Goal: Task Accomplishment & Management: Use online tool/utility

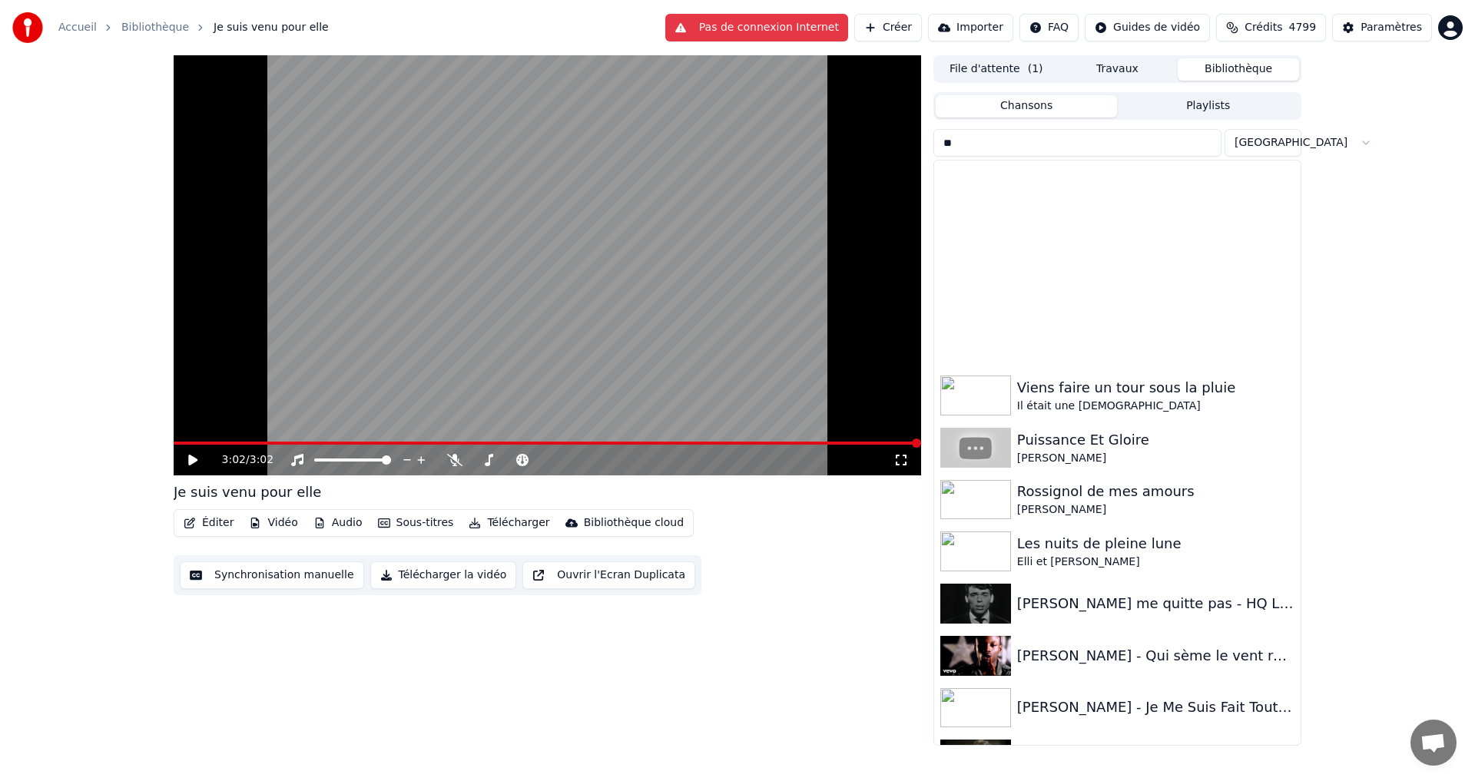
scroll to position [240, 0]
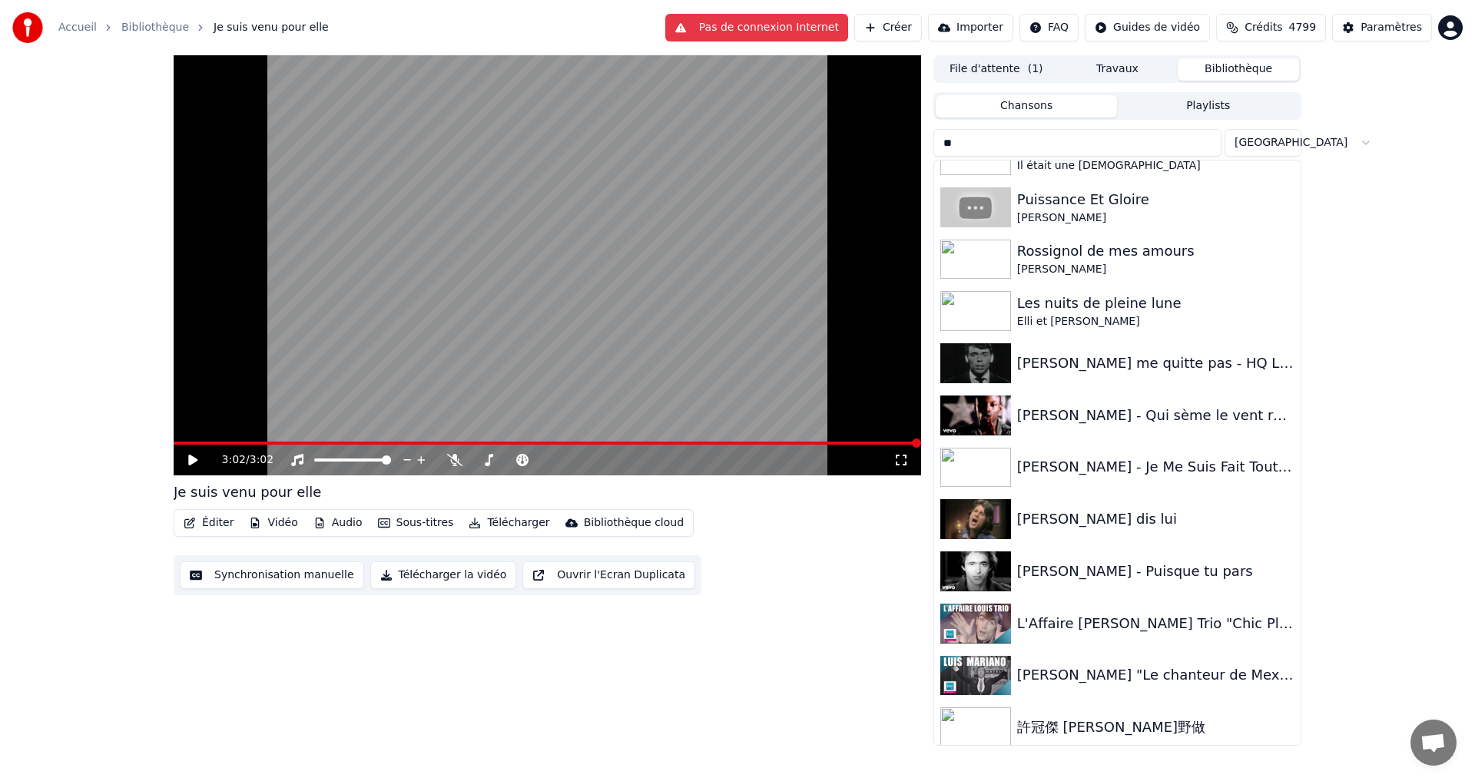
drag, startPoint x: 995, startPoint y: 142, endPoint x: 874, endPoint y: 160, distance: 122.6
click at [874, 160] on div "3:02 / 3:02 Je suis venu pour elle Éditer Vidéo Audio Sous-titres Télécharger B…" at bounding box center [737, 400] width 1152 height 691
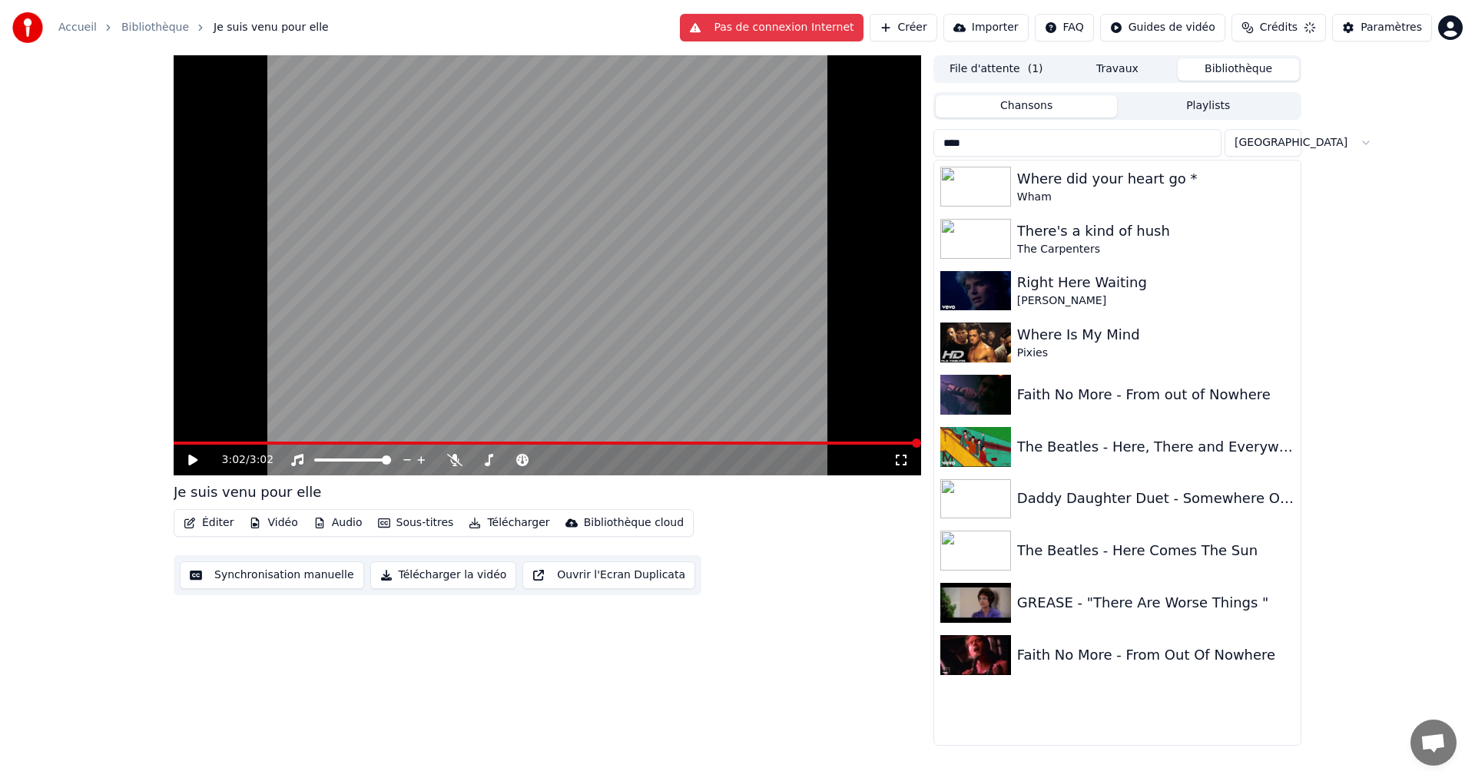
scroll to position [0, 0]
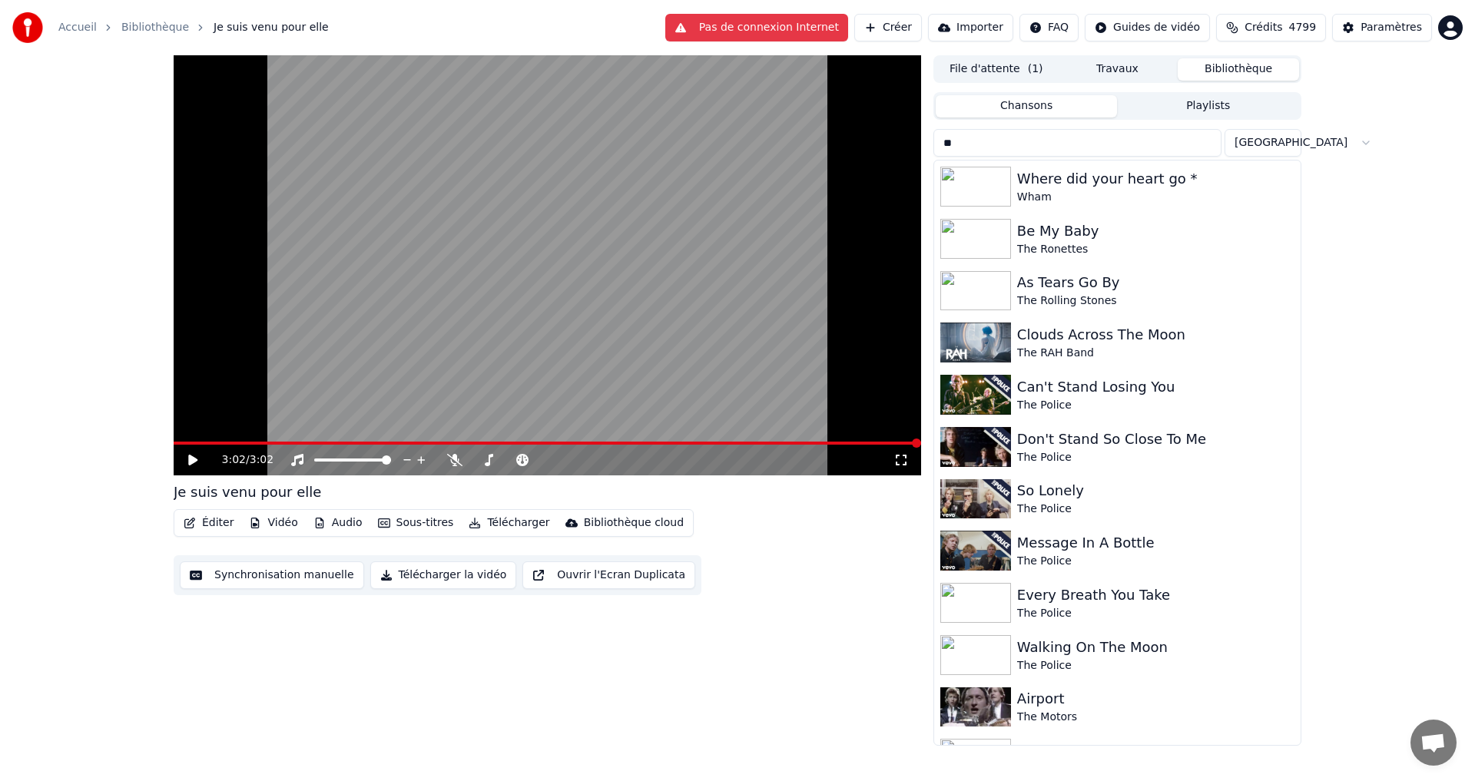
type input "*"
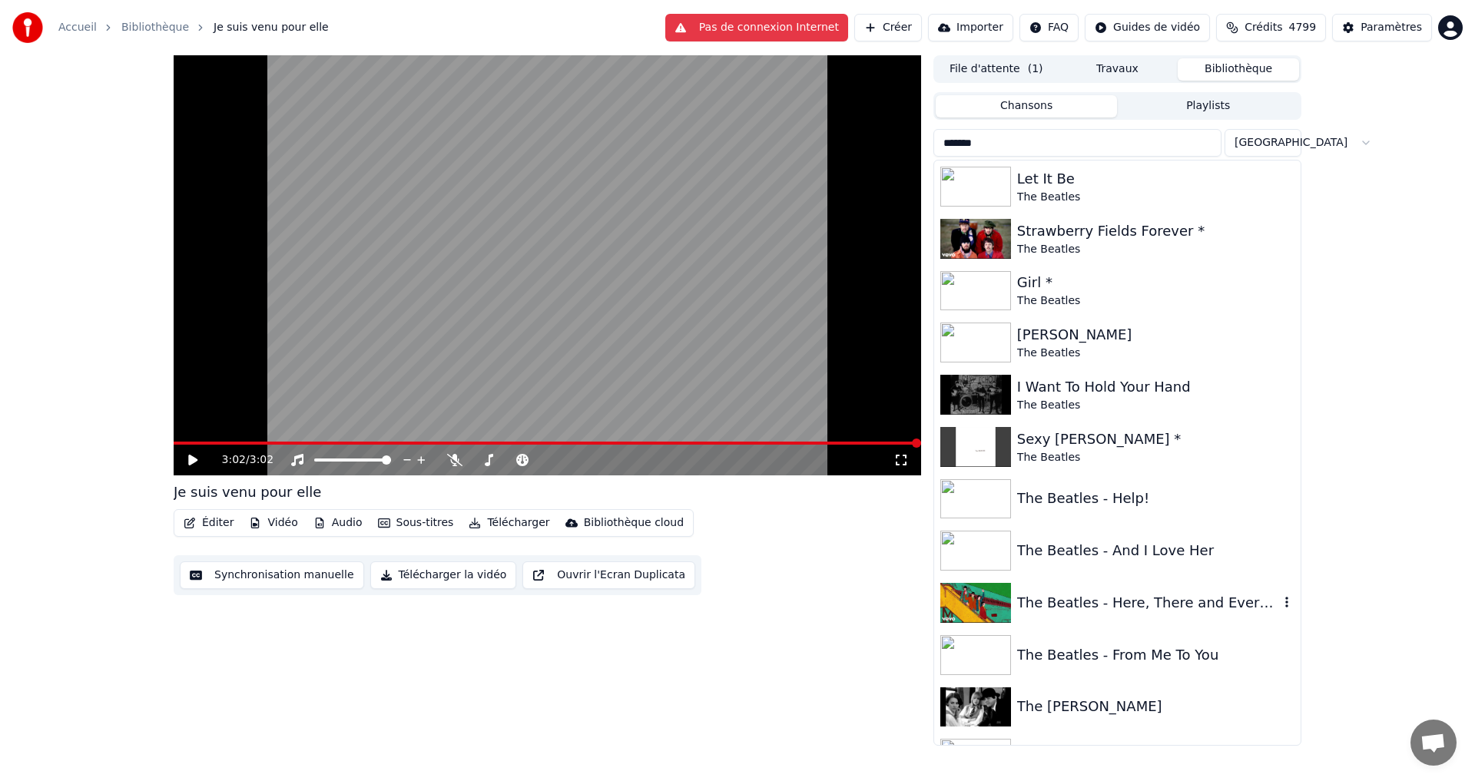
type input "*******"
click at [1147, 605] on div "The Beatles - Here, There and Everywhere *" at bounding box center [1148, 603] width 262 height 22
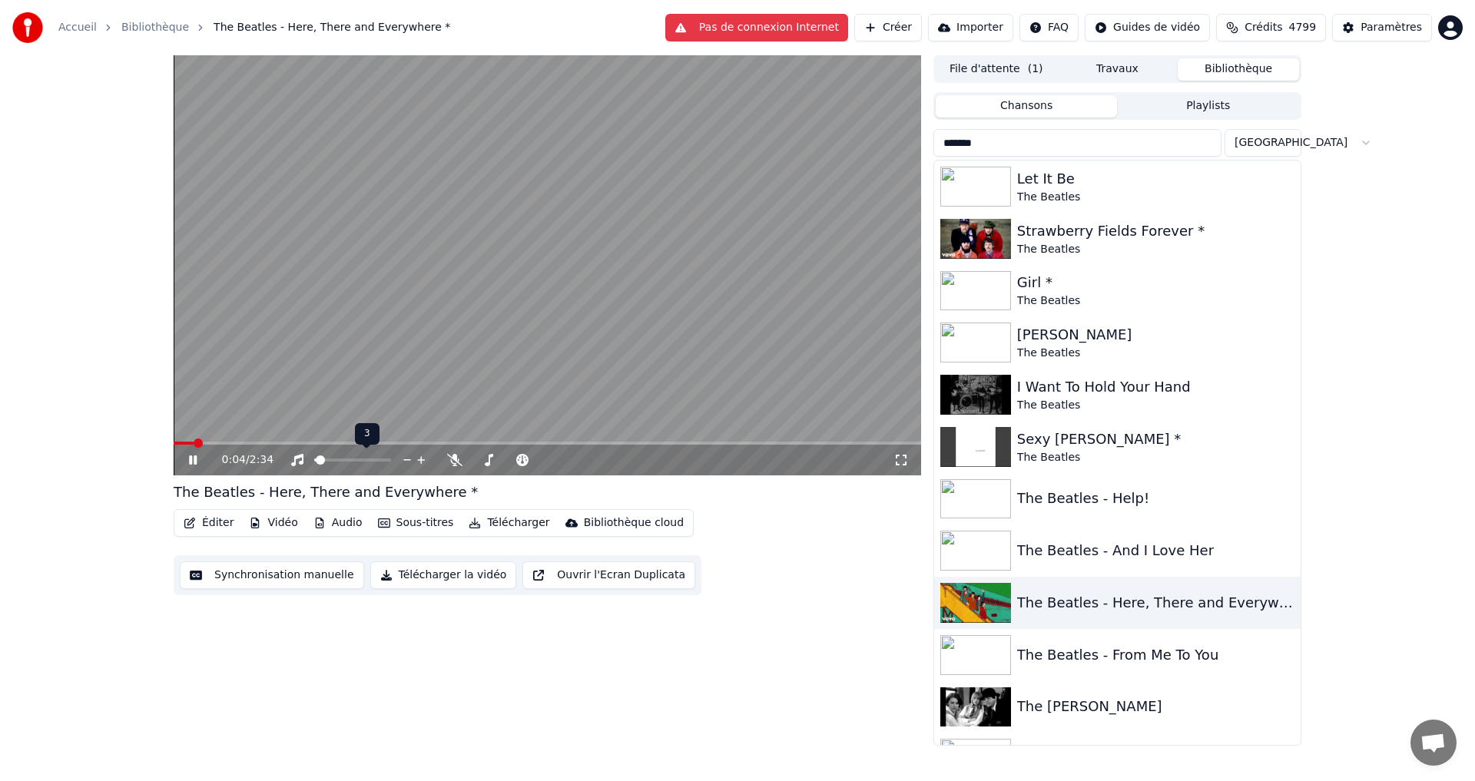
click at [316, 463] on span at bounding box center [320, 459] width 9 height 9
click at [460, 461] on icon at bounding box center [454, 460] width 15 height 12
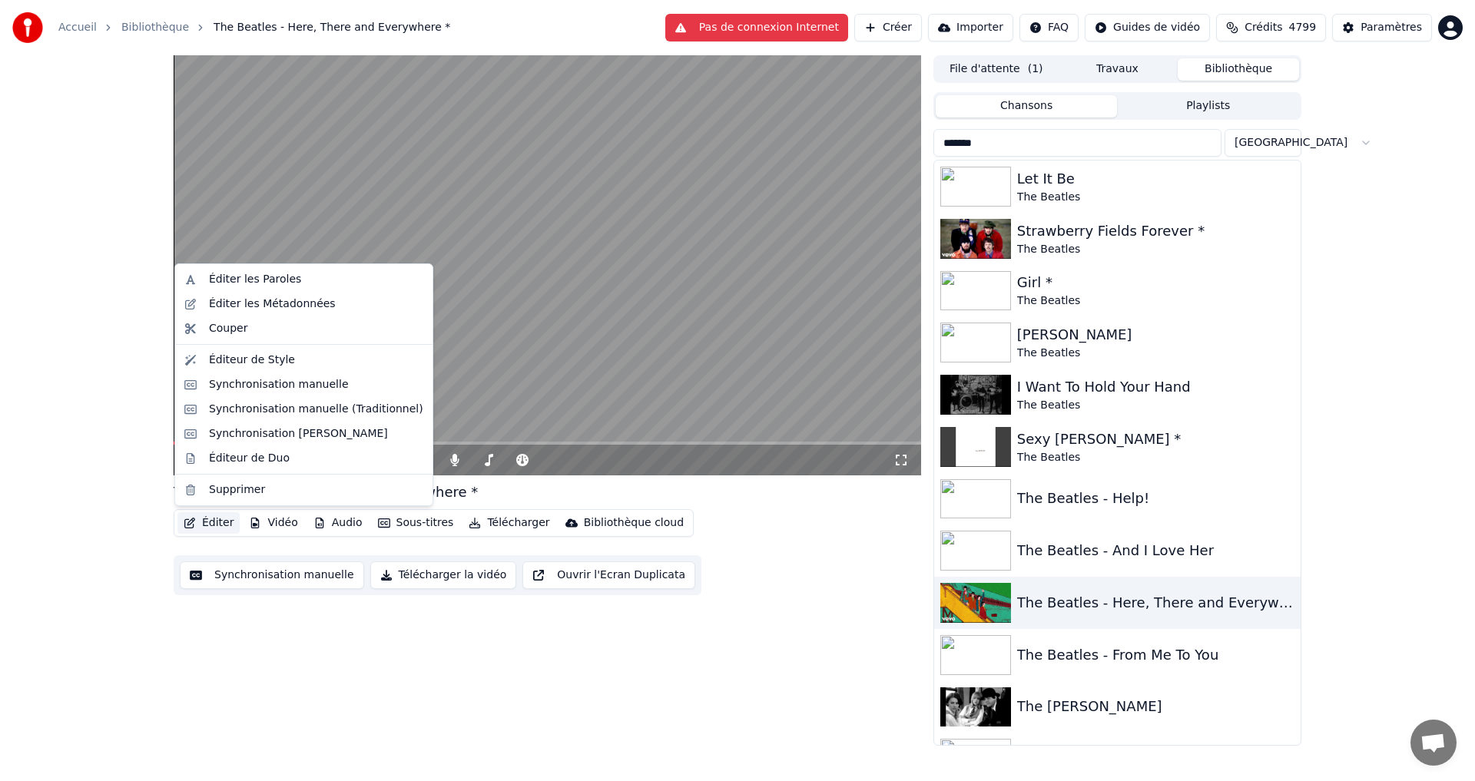
click at [209, 524] on button "Éditer" at bounding box center [208, 523] width 62 height 22
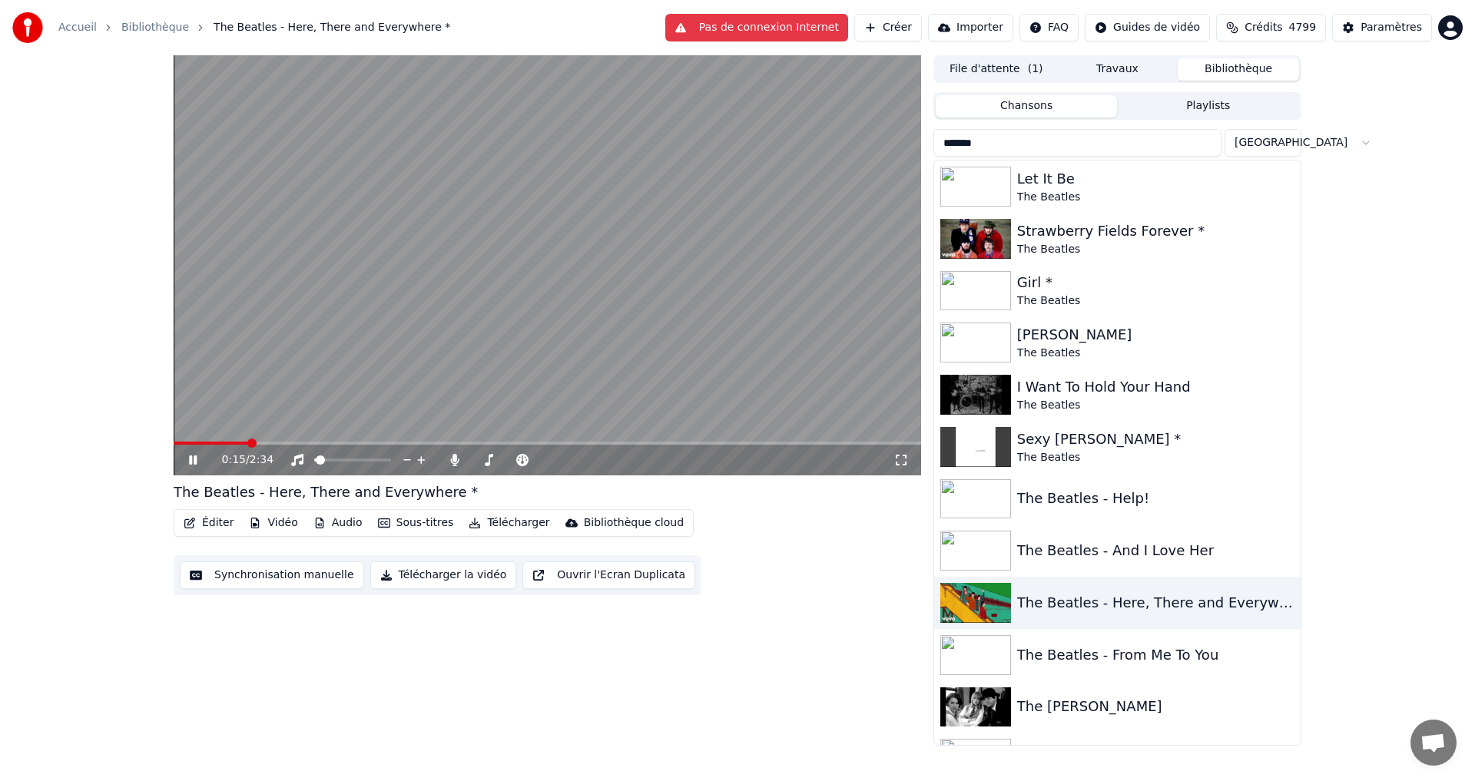
click at [430, 234] on video at bounding box center [547, 265] width 747 height 420
click at [338, 462] on span at bounding box center [339, 459] width 9 height 9
click at [192, 461] on icon at bounding box center [192, 460] width 9 height 11
click at [323, 462] on span at bounding box center [325, 459] width 9 height 9
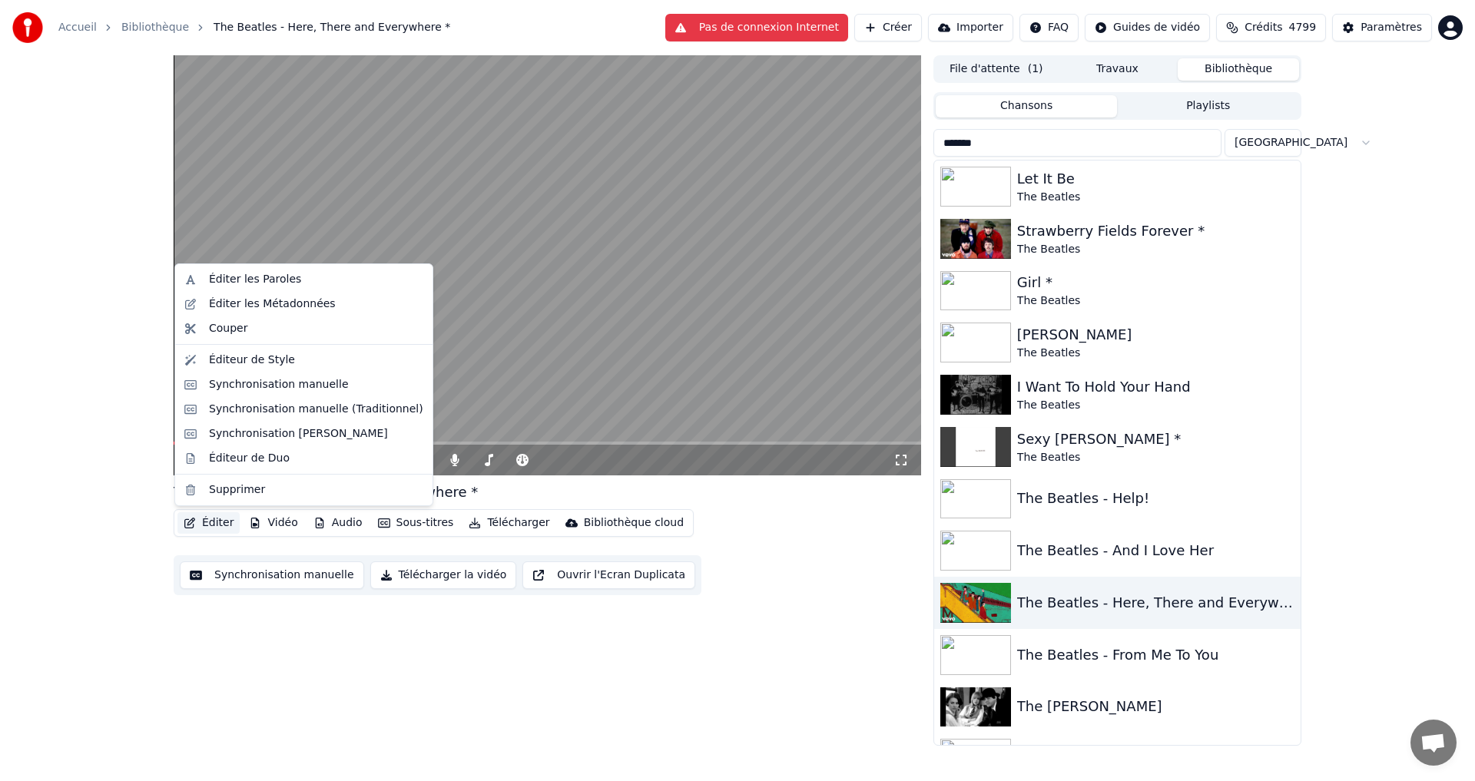
click at [210, 518] on button "Éditer" at bounding box center [208, 523] width 62 height 22
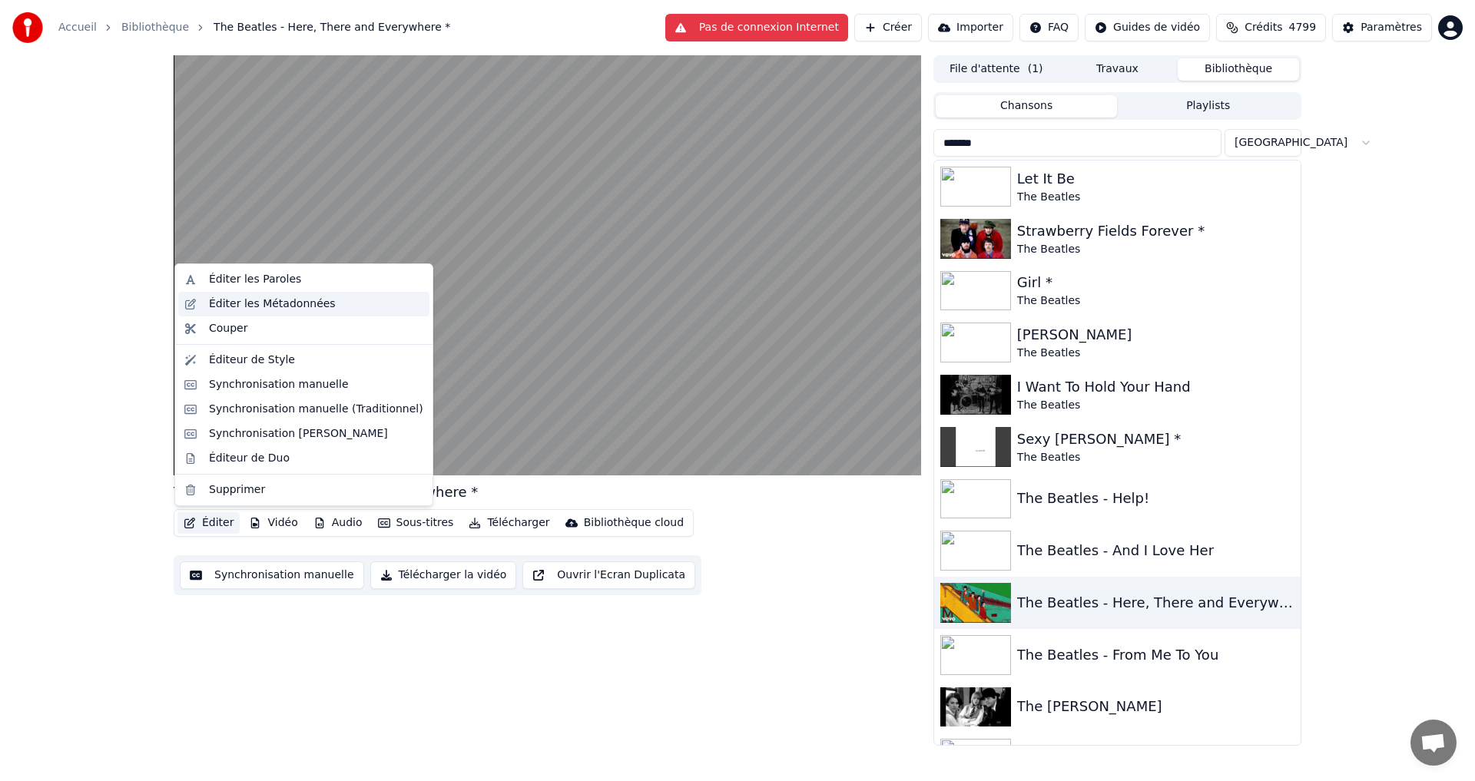
click at [275, 310] on div "Éditer les Métadonnées" at bounding box center [272, 303] width 127 height 15
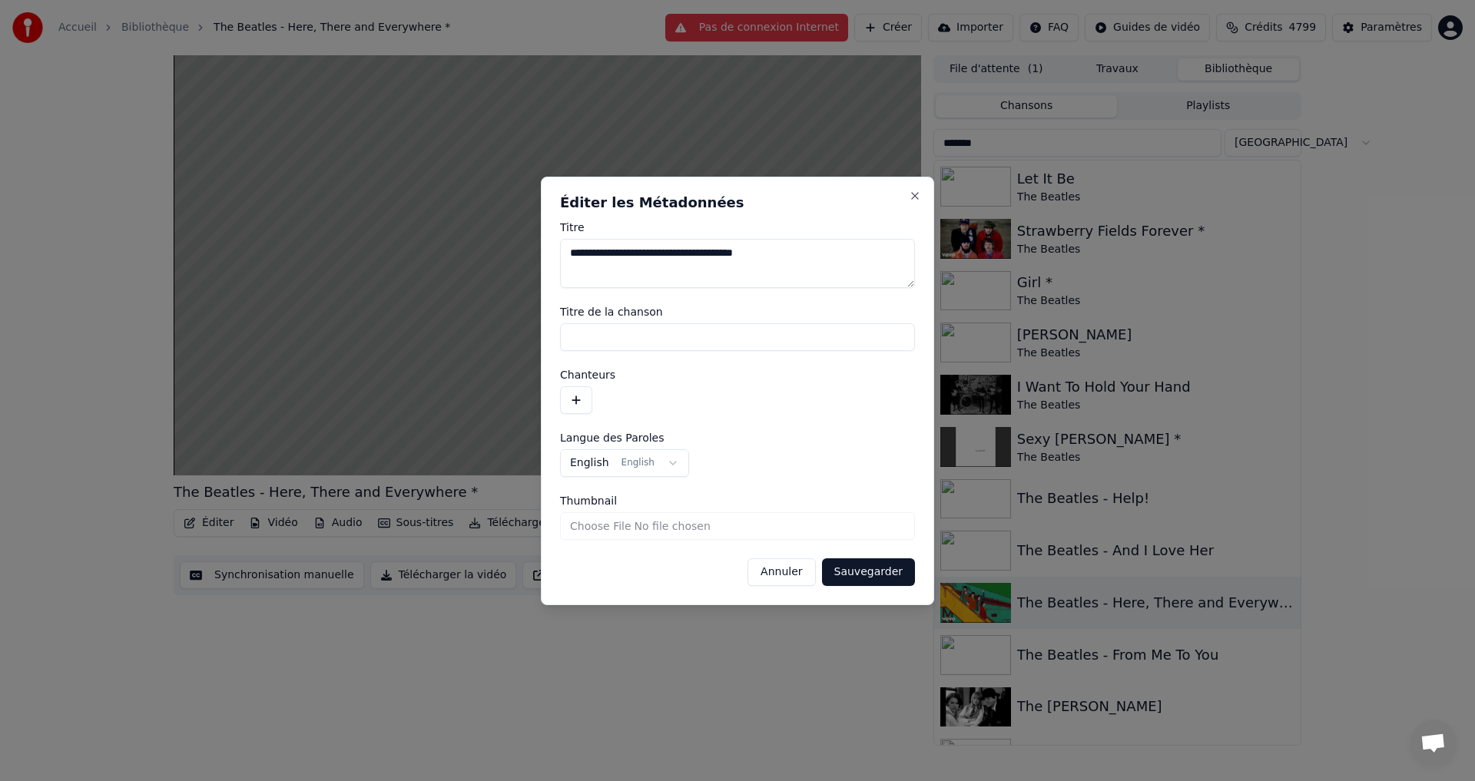
drag, startPoint x: 633, startPoint y: 253, endPoint x: 480, endPoint y: 269, distance: 153.6
click at [480, 269] on body "**********" at bounding box center [737, 390] width 1475 height 781
type textarea "**********"
click at [575, 399] on button "button" at bounding box center [576, 400] width 32 height 28
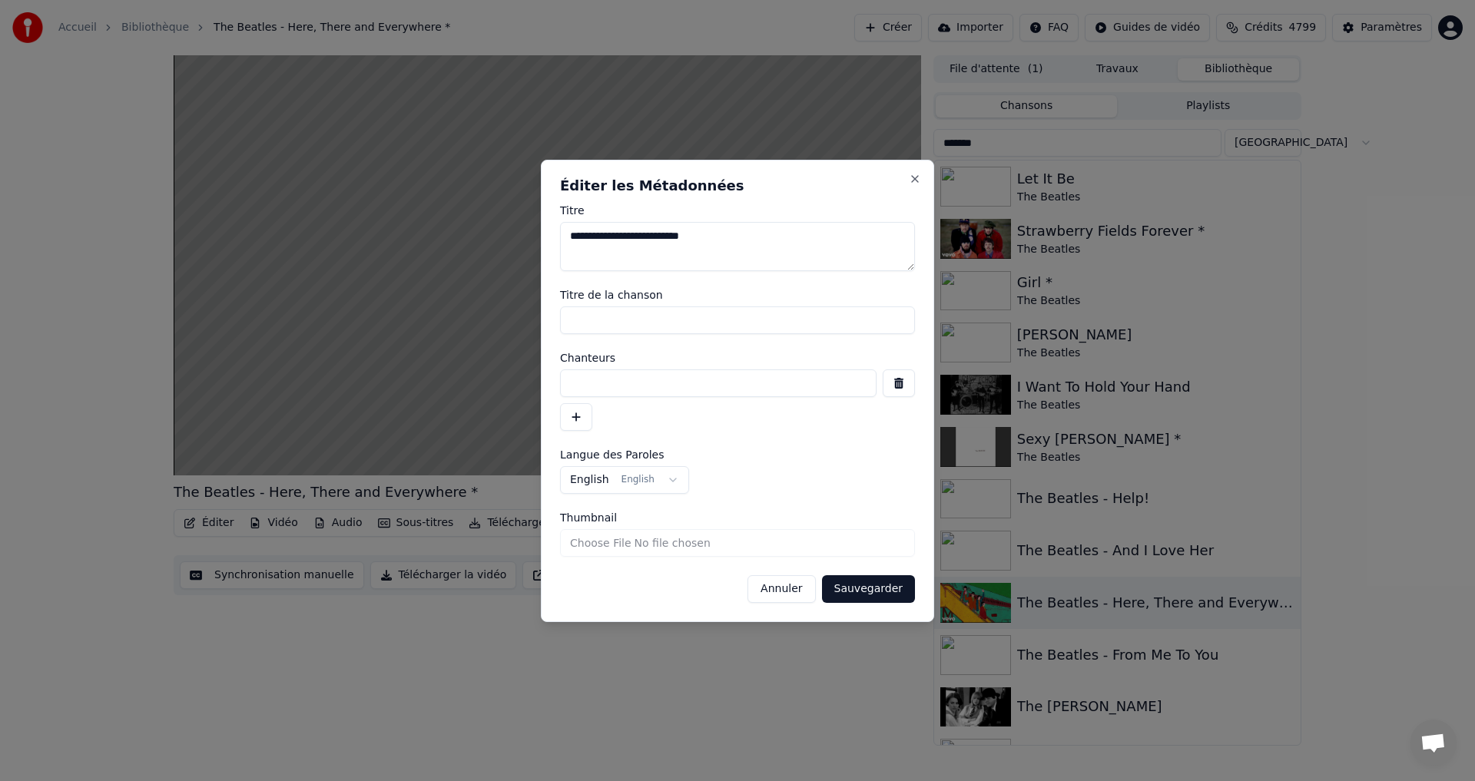
click at [575, 376] on input at bounding box center [718, 383] width 316 height 28
paste input "**********"
type input "**********"
click at [893, 586] on button "Sauvegarder" at bounding box center [868, 589] width 93 height 28
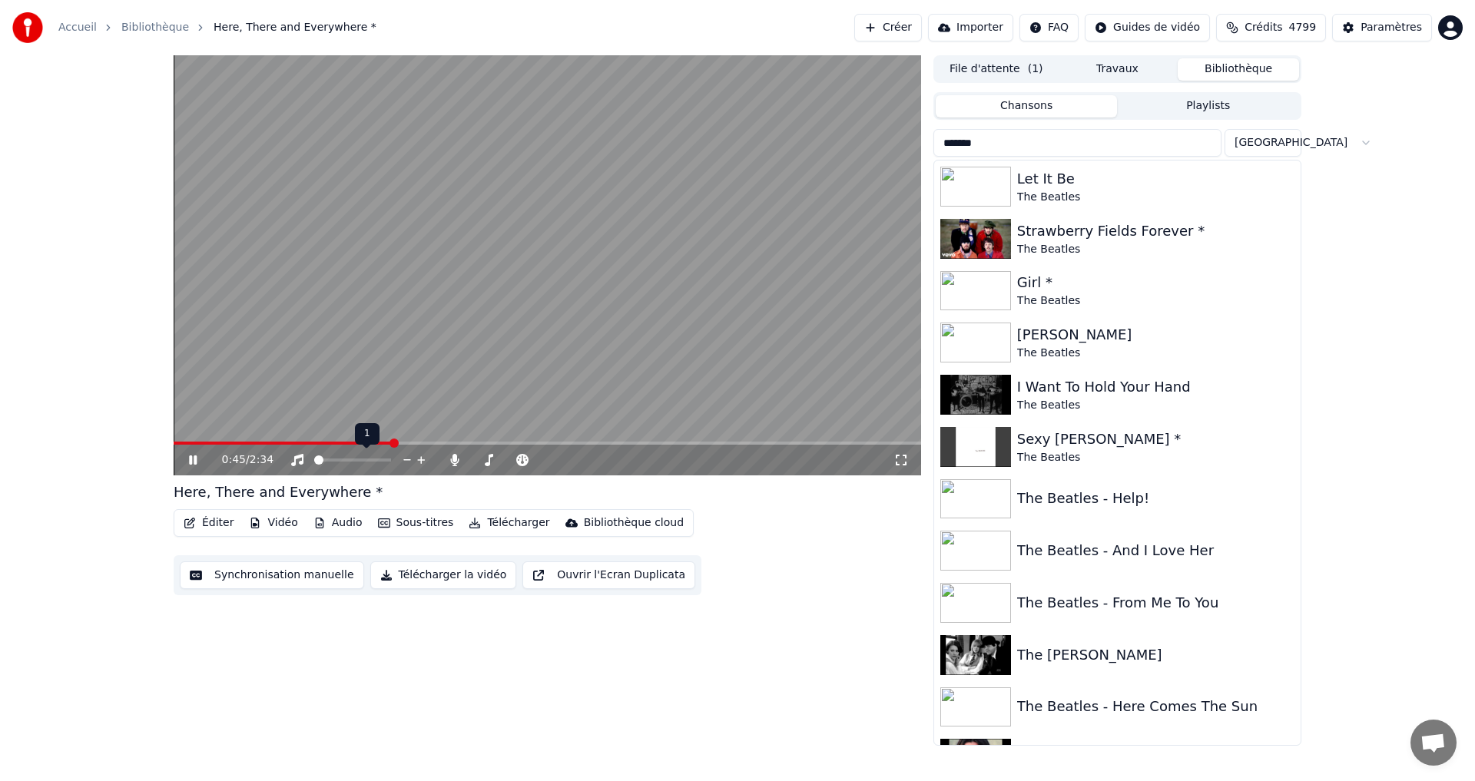
click at [315, 462] on span at bounding box center [318, 459] width 9 height 9
click at [335, 524] on button "Audio" at bounding box center [337, 523] width 61 height 22
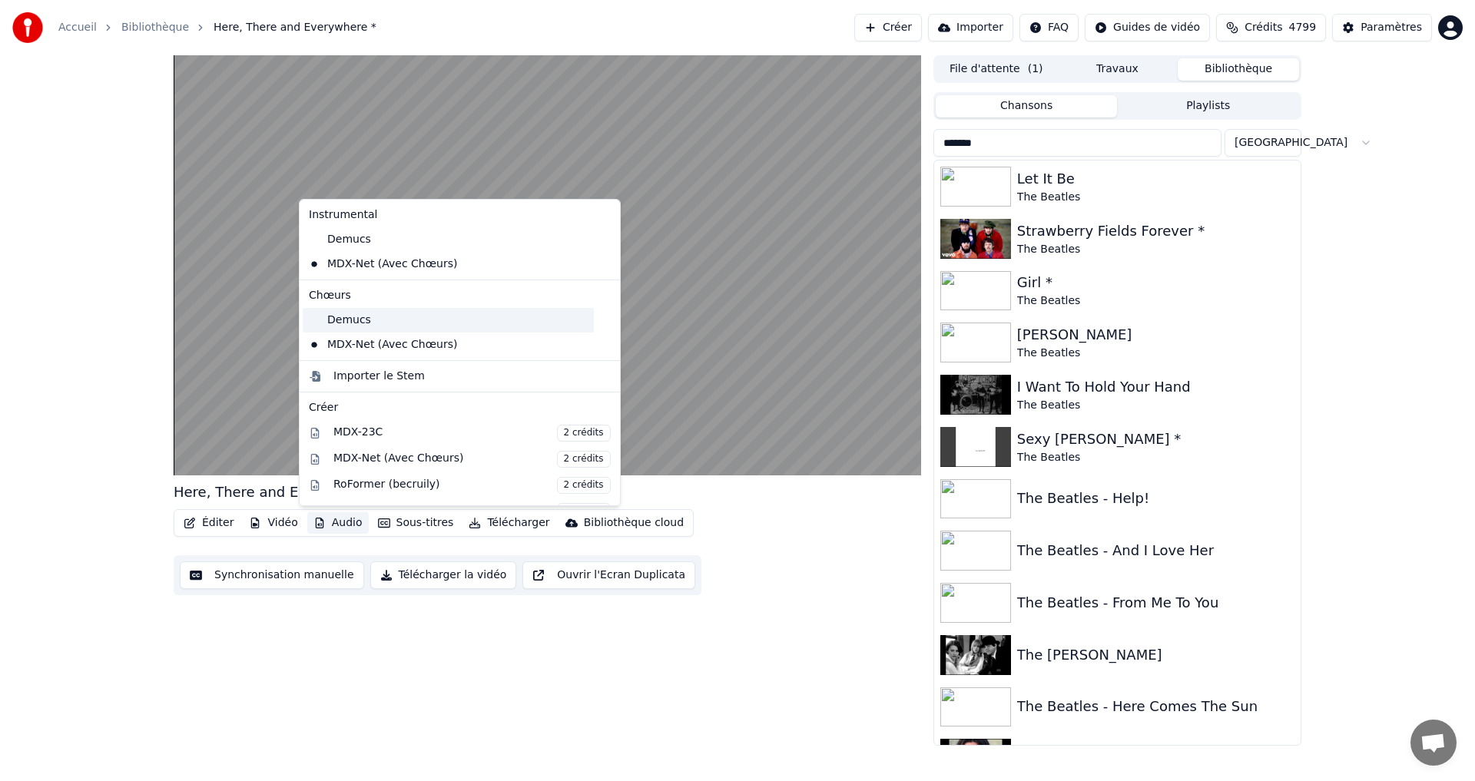
click at [355, 321] on div "Demucs" at bounding box center [448, 320] width 291 height 25
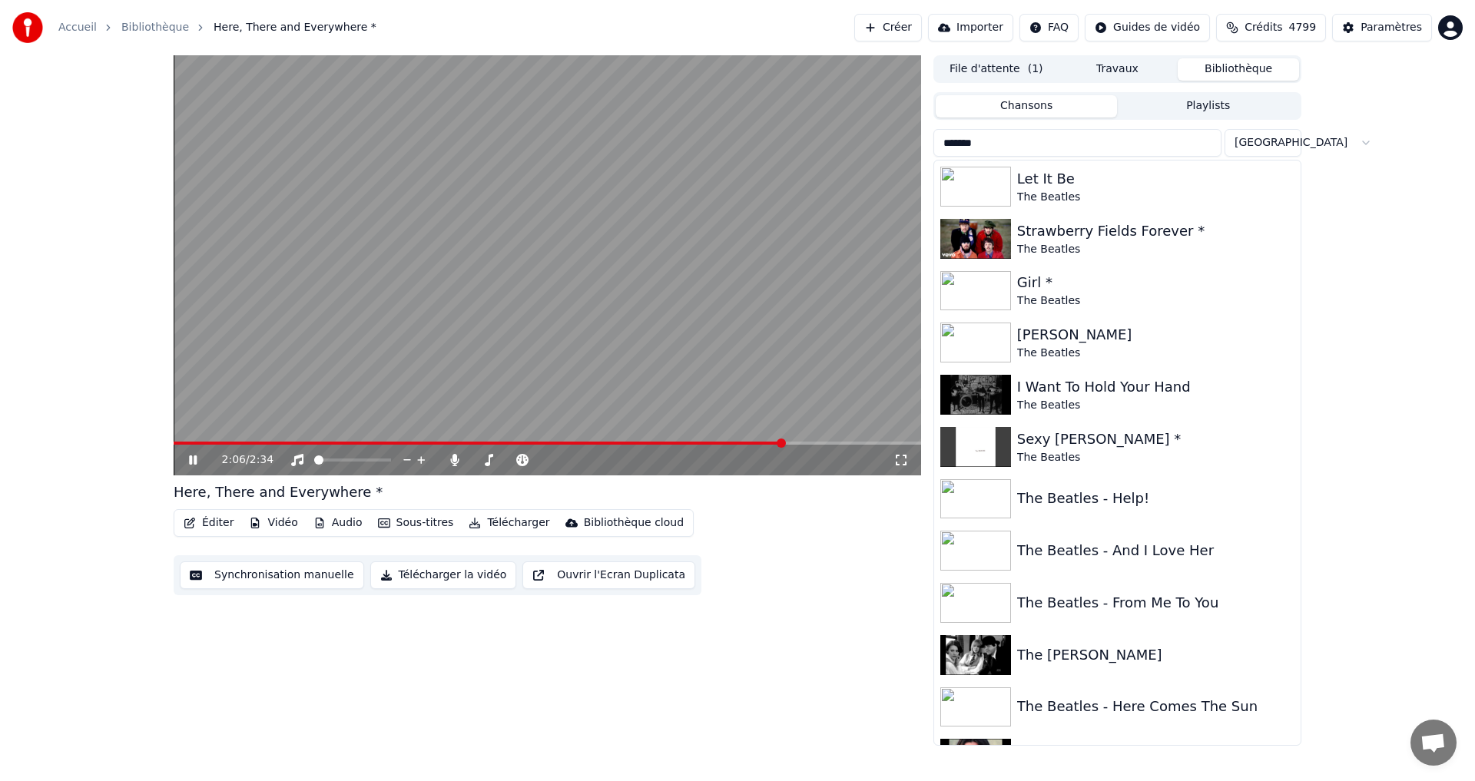
click at [191, 462] on icon at bounding box center [193, 459] width 8 height 9
